Goal: Navigation & Orientation: Find specific page/section

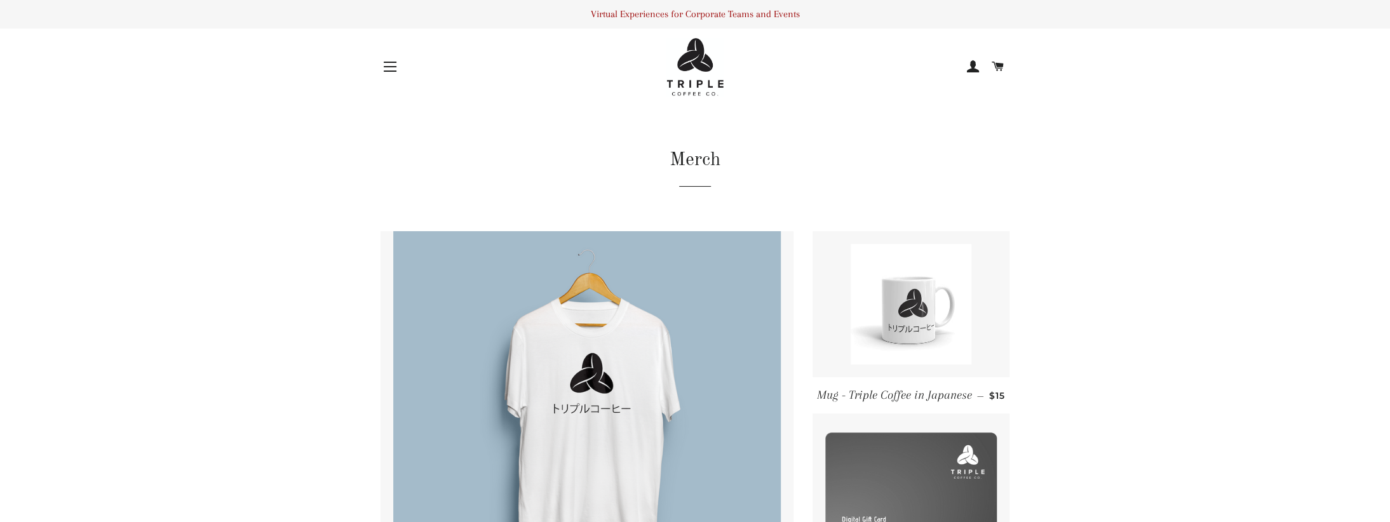
click at [387, 71] on span "button" at bounding box center [390, 71] width 13 height 1
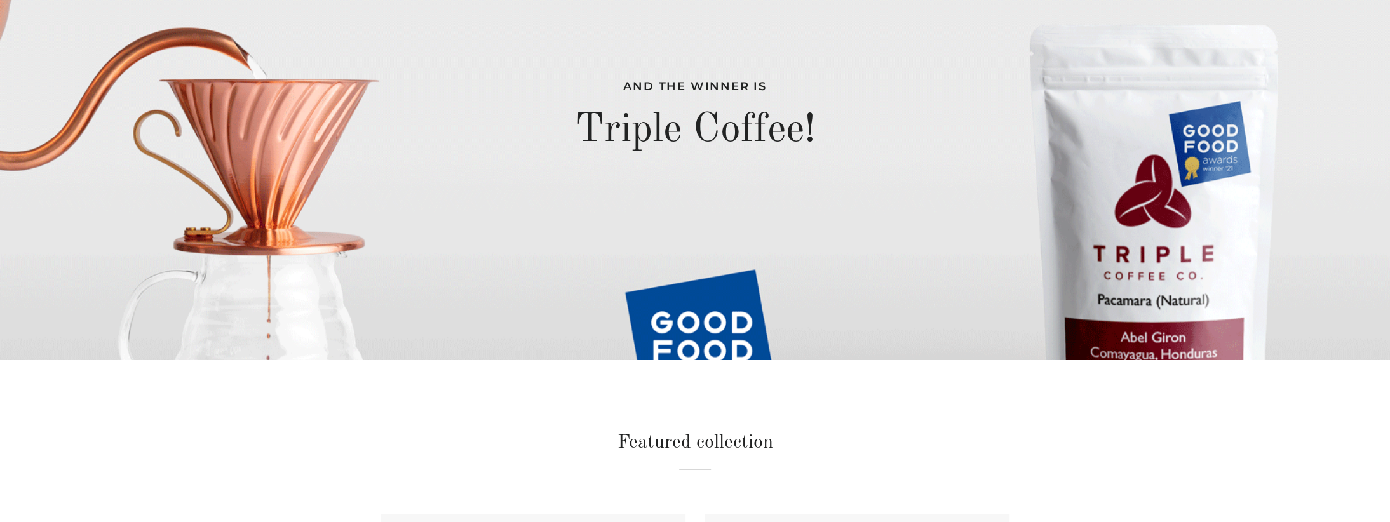
scroll to position [127, 0]
